Goal: Transaction & Acquisition: Purchase product/service

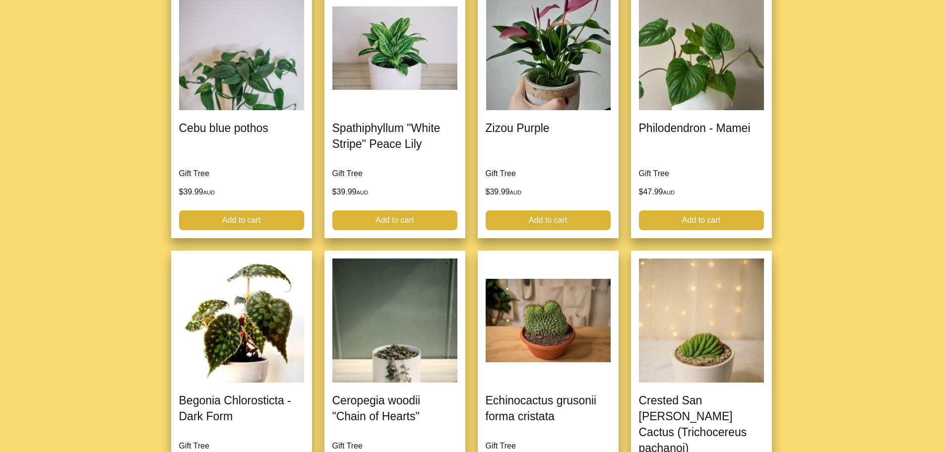
scroll to position [2083, 0]
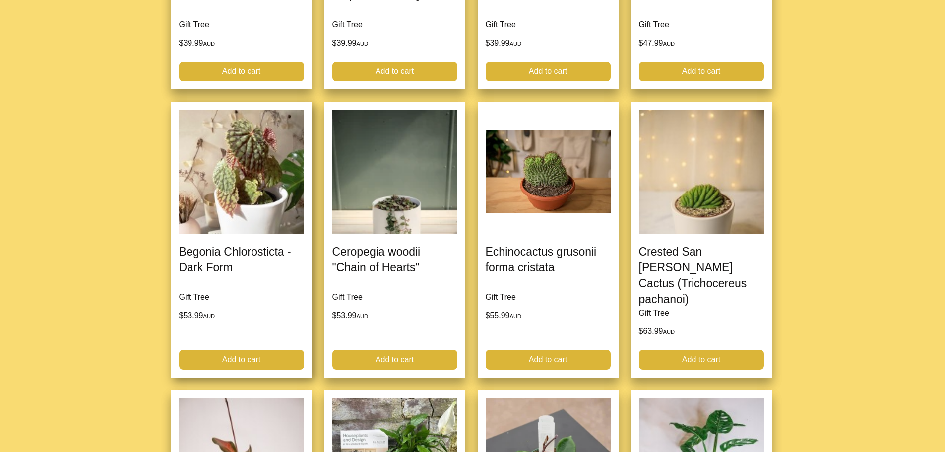
click at [223, 249] on link at bounding box center [241, 240] width 141 height 276
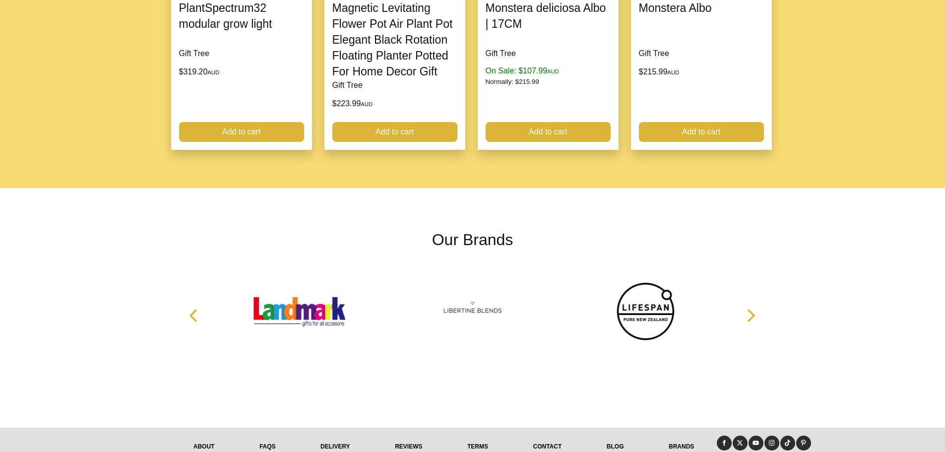
scroll to position [1235, 0]
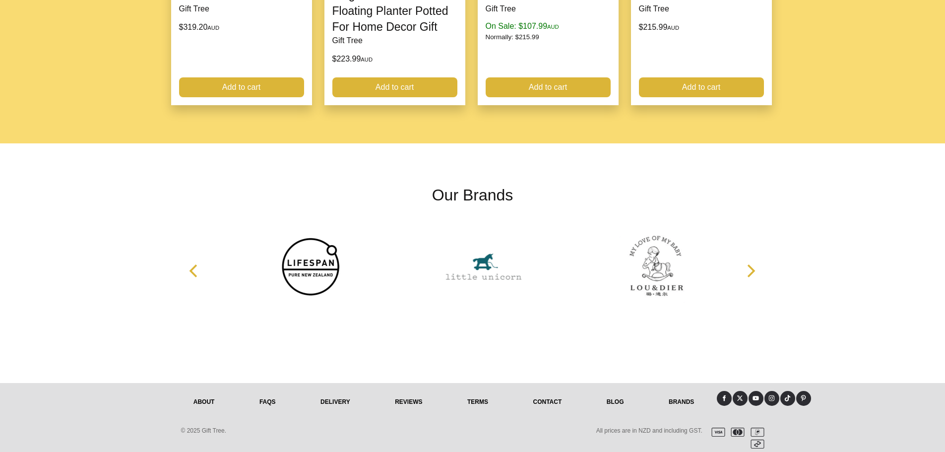
click at [336, 396] on link "delivery" at bounding box center [335, 402] width 74 height 22
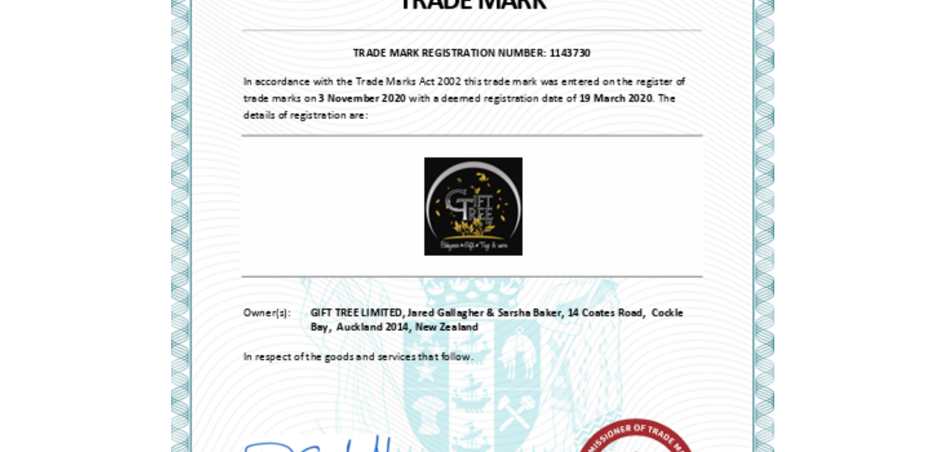
scroll to position [2033, 0]
